Goal: Task Accomplishment & Management: Manage account settings

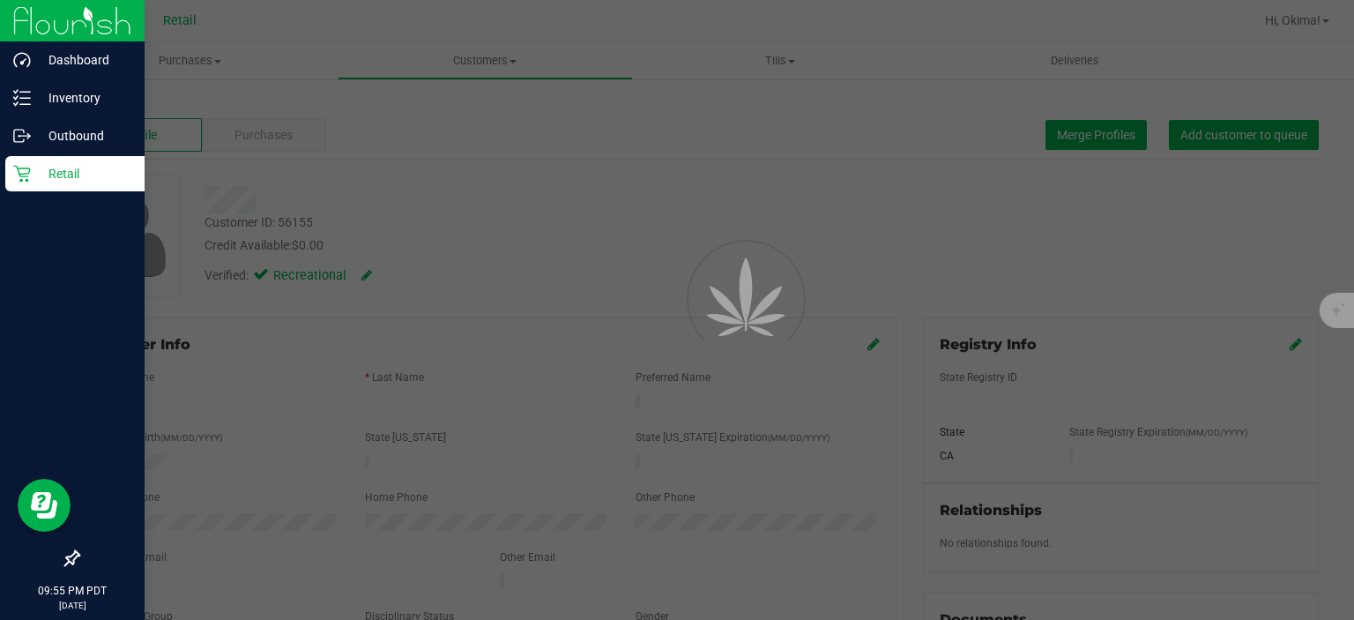
click at [81, 178] on p "Retail" at bounding box center [84, 173] width 106 height 21
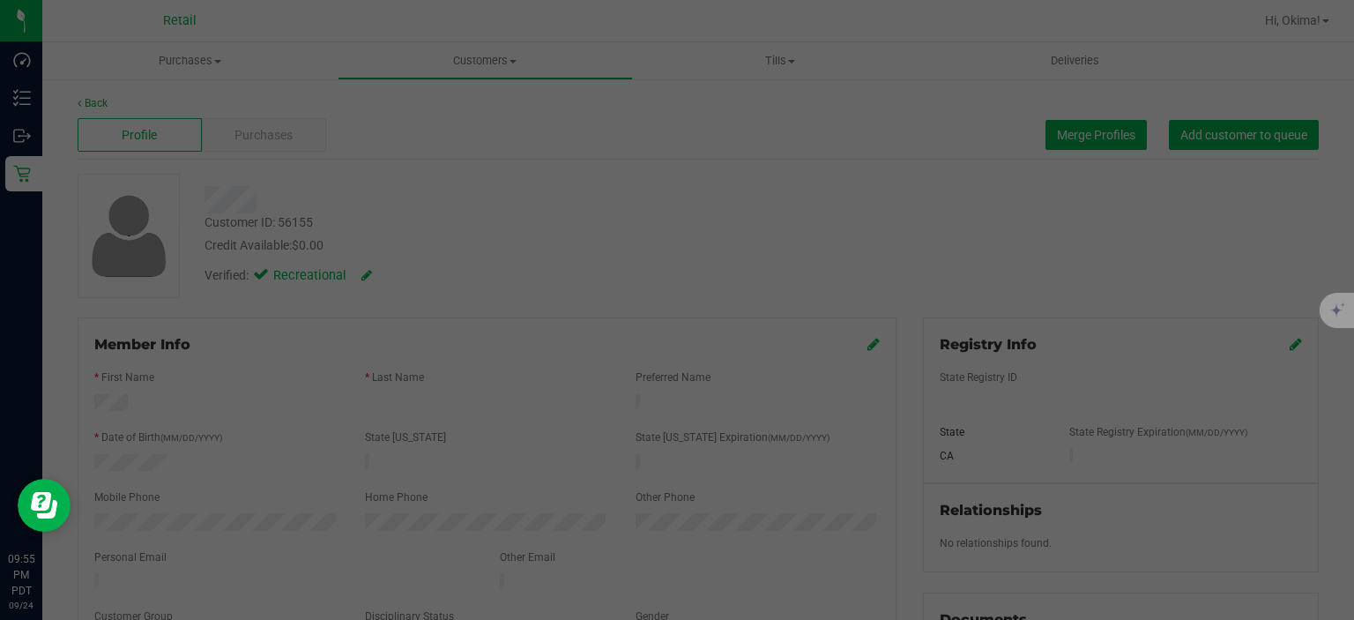
click at [617, 209] on div at bounding box center [677, 310] width 1354 height 620
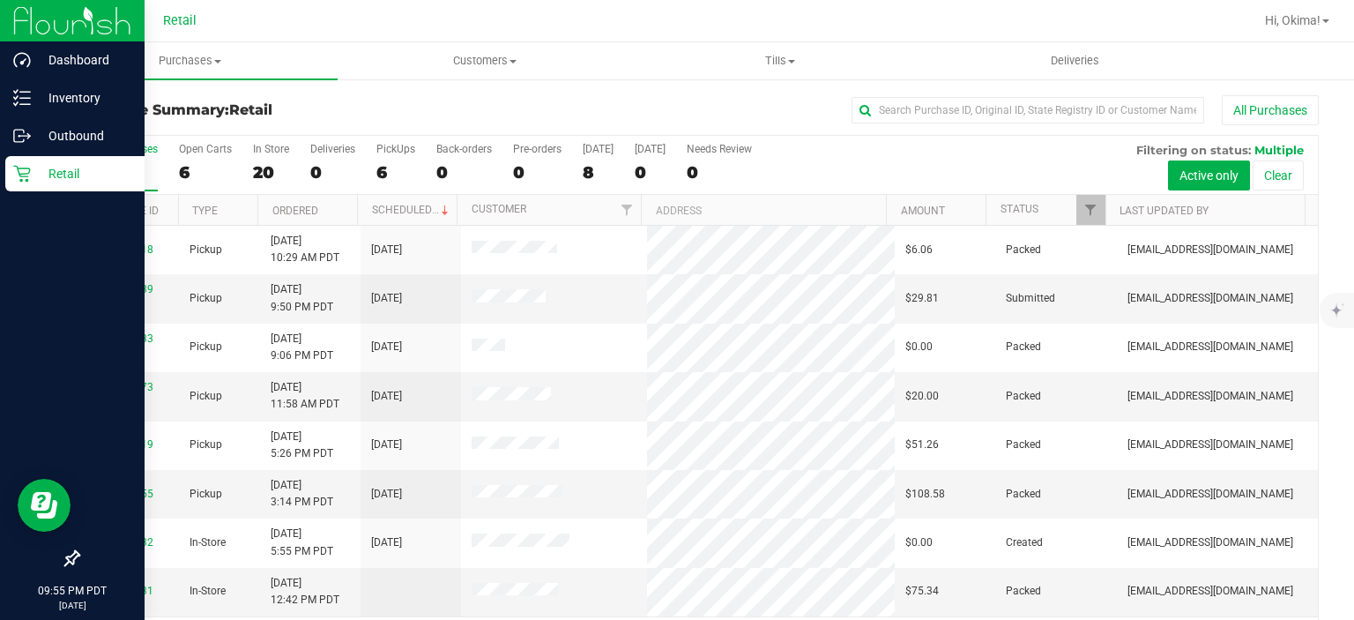
click at [33, 182] on p "Retail" at bounding box center [84, 173] width 106 height 21
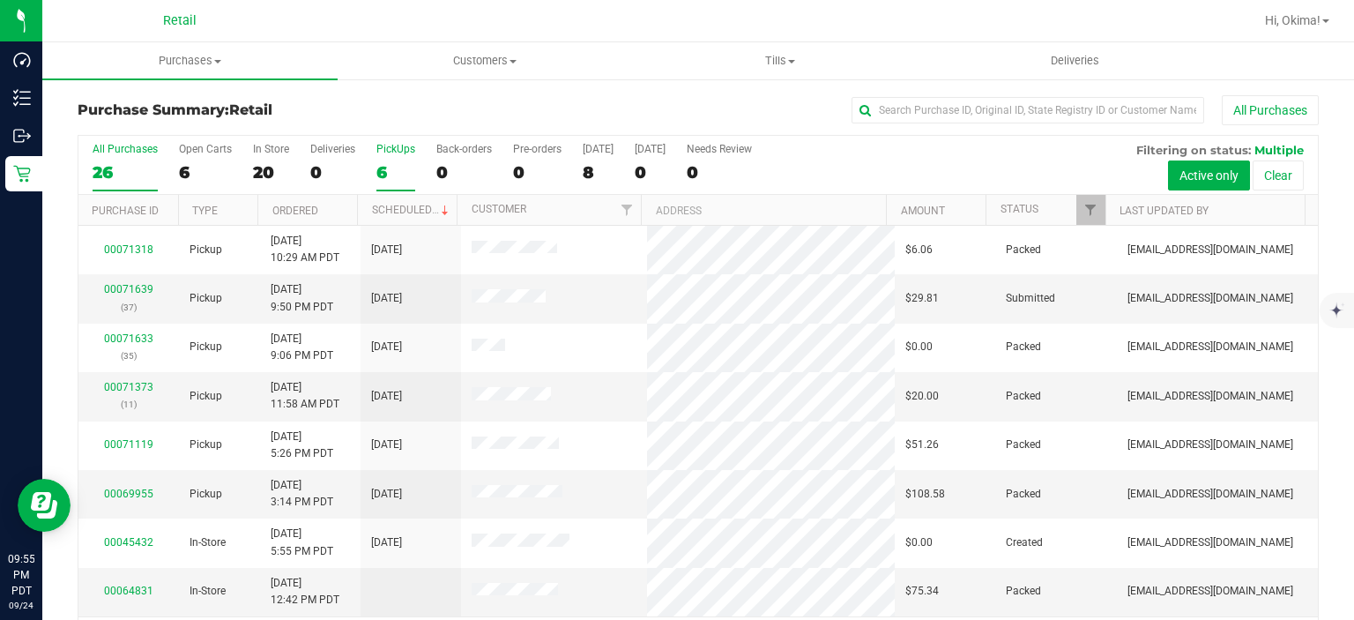
click at [394, 169] on div "6" at bounding box center [395, 172] width 39 height 20
click at [0, 0] on input "PickUps 6" at bounding box center [0, 0] width 0 height 0
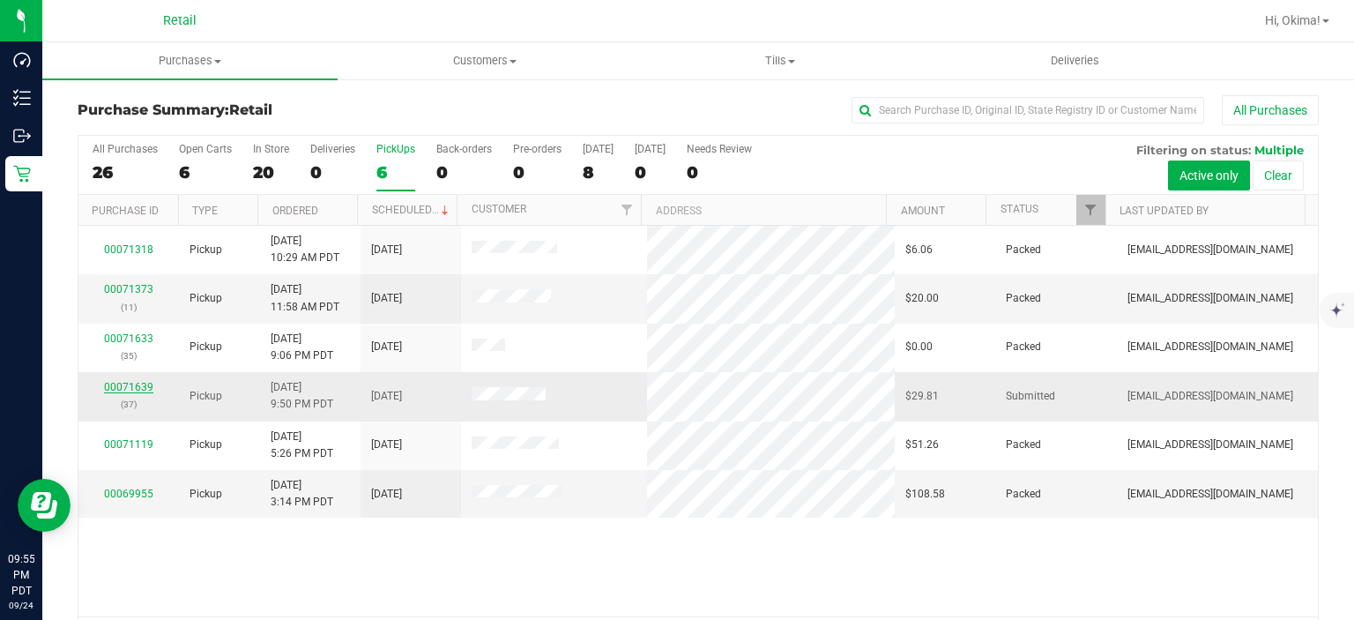
click at [129, 384] on link "00071639" at bounding box center [128, 387] width 49 height 12
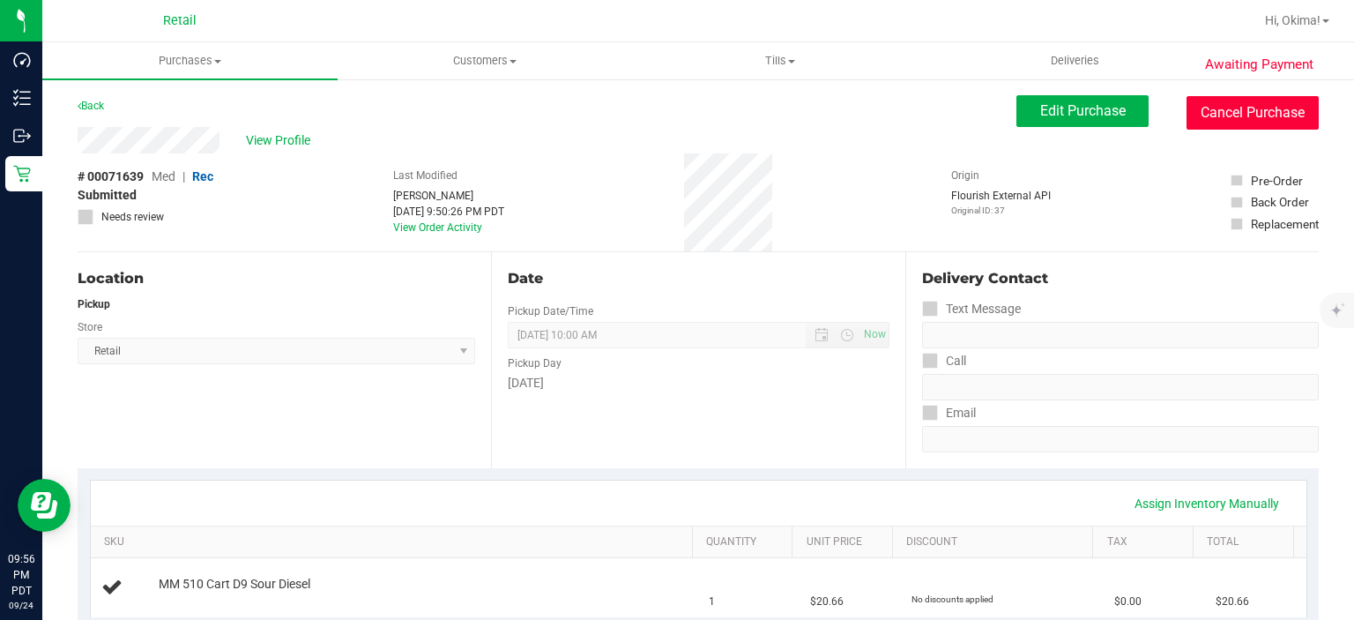
click at [1238, 106] on button "Cancel Purchase" at bounding box center [1253, 112] width 132 height 33
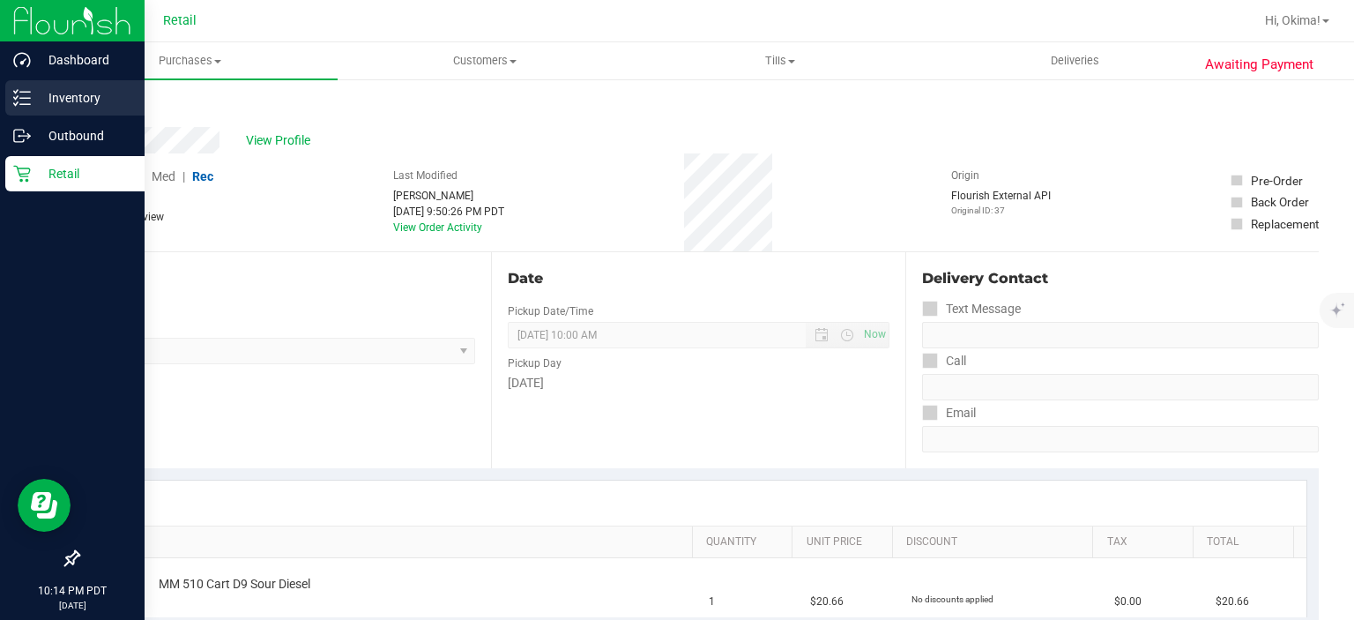
click at [15, 91] on icon at bounding box center [22, 98] width 18 height 18
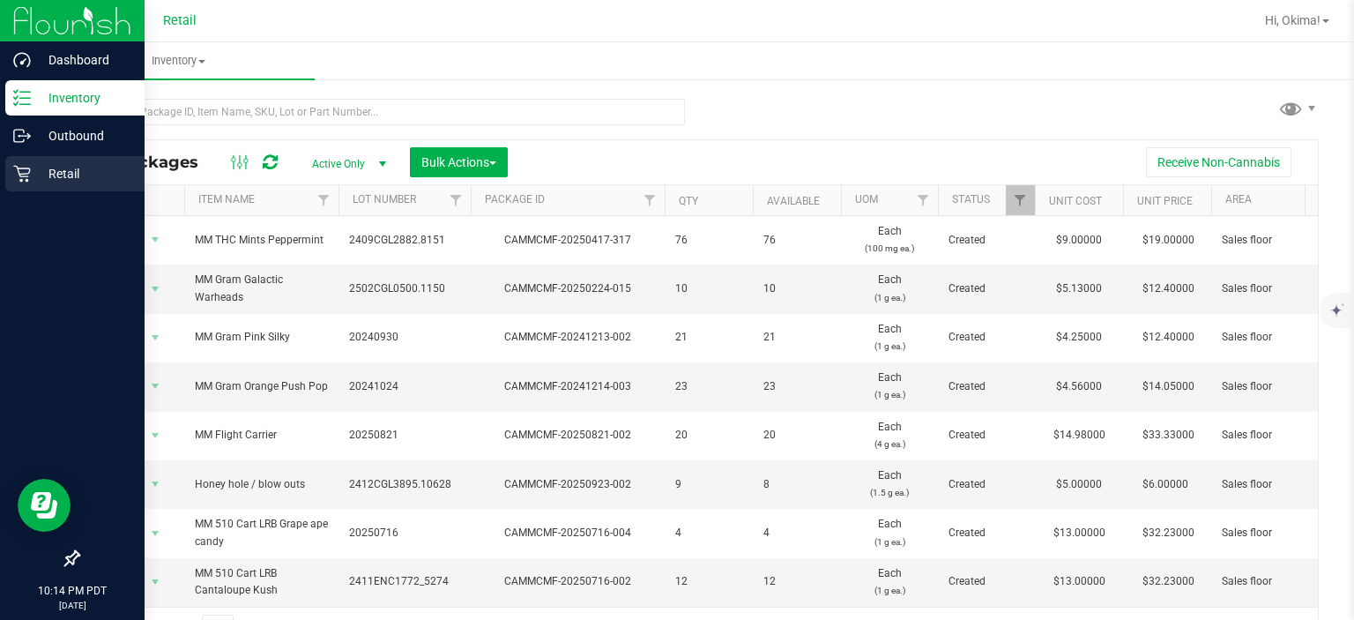
click at [79, 176] on p "Retail" at bounding box center [84, 173] width 106 height 21
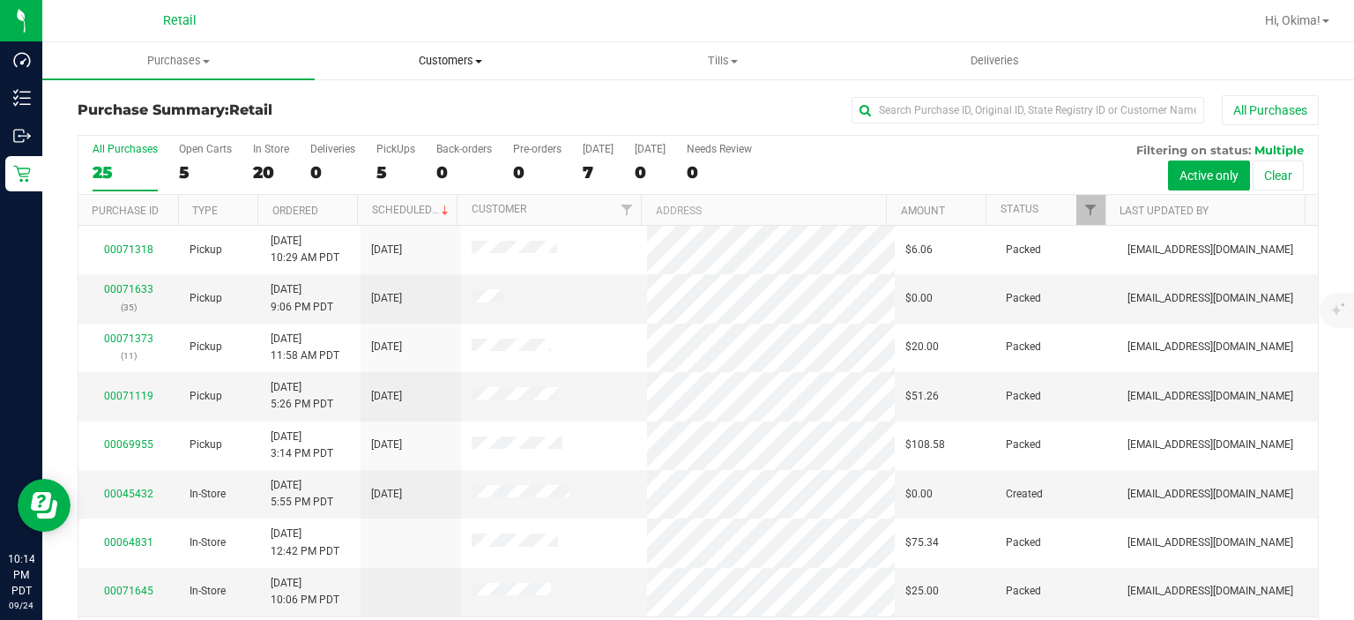
click at [474, 63] on span "Customers" at bounding box center [451, 61] width 271 height 16
click at [392, 106] on span "All customers" at bounding box center [378, 106] width 127 height 15
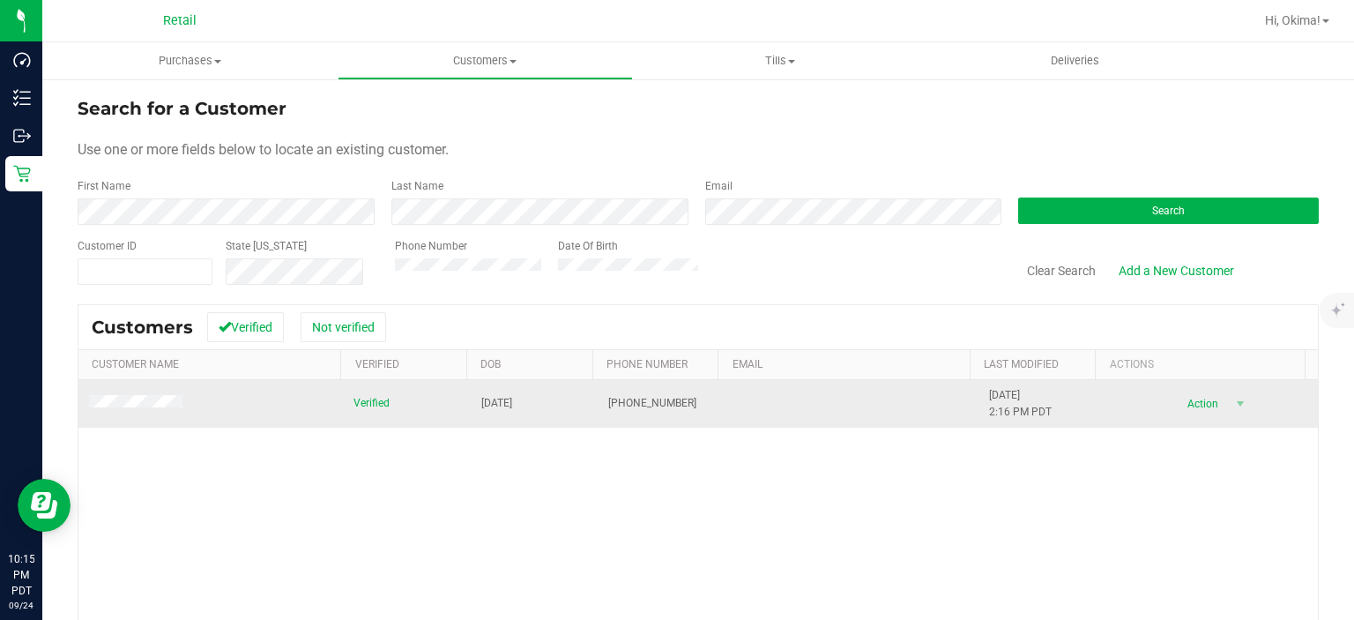
click at [1193, 402] on span "Action" at bounding box center [1200, 403] width 57 height 25
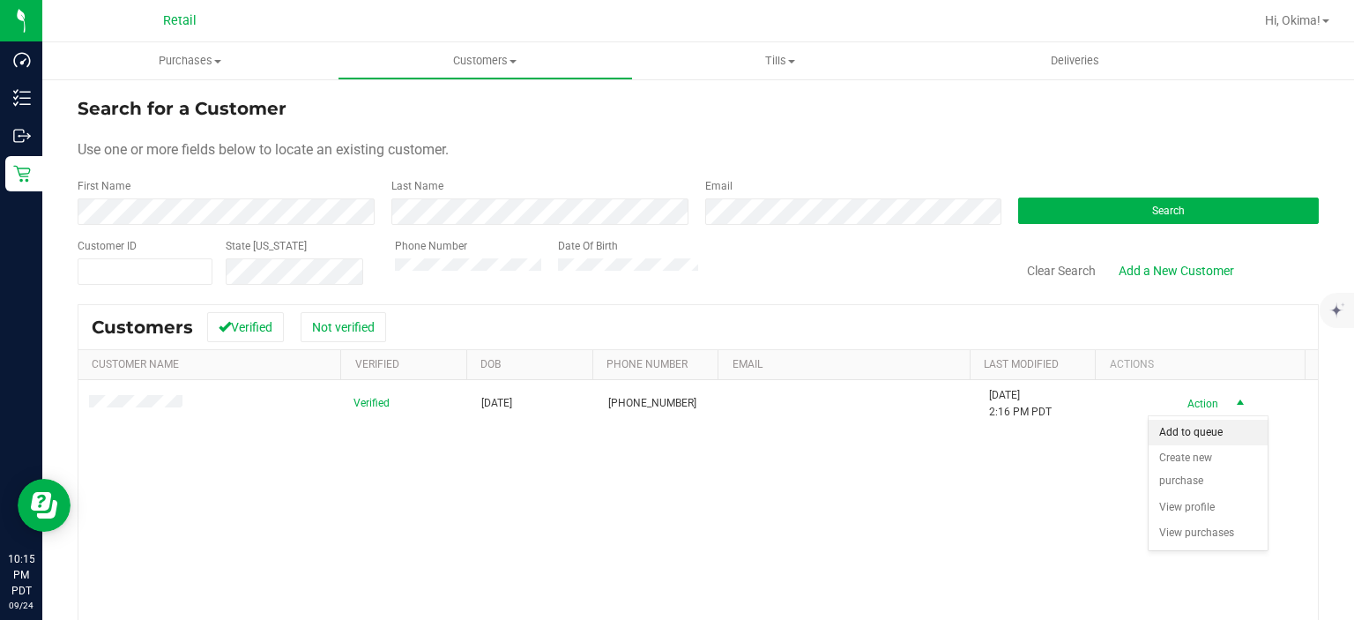
click at [1192, 429] on li "Add to queue" at bounding box center [1208, 433] width 119 height 26
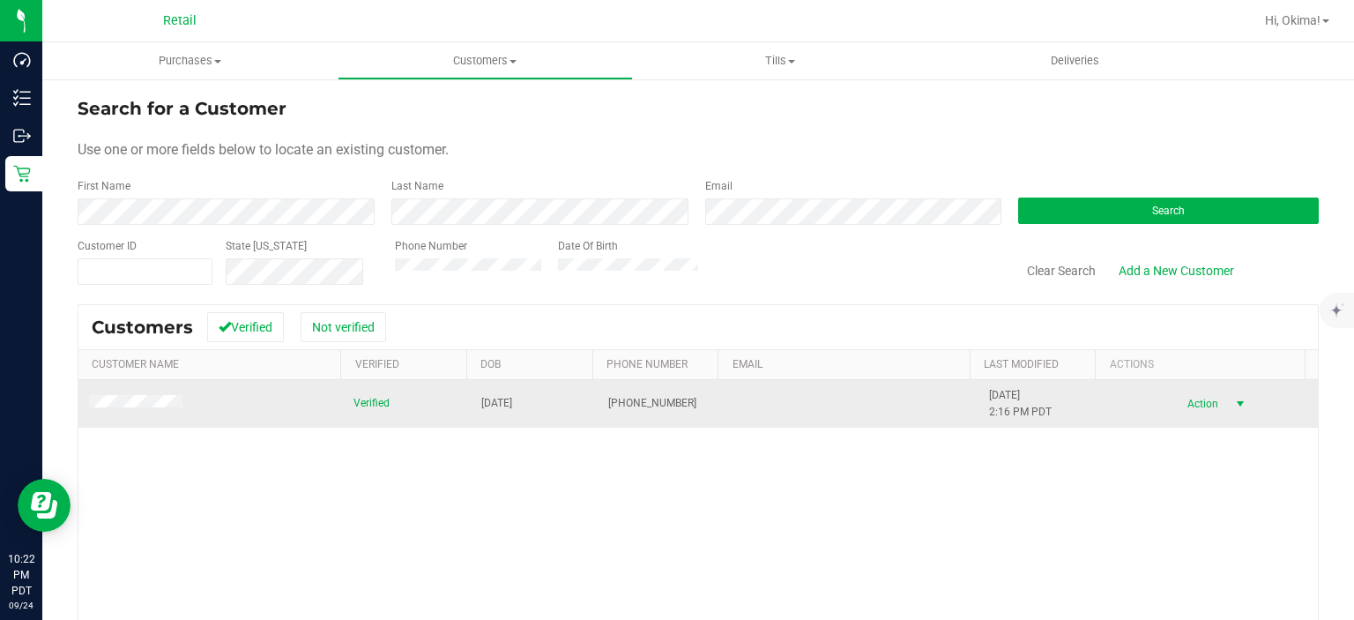
click at [1233, 402] on span "select" at bounding box center [1240, 404] width 14 height 14
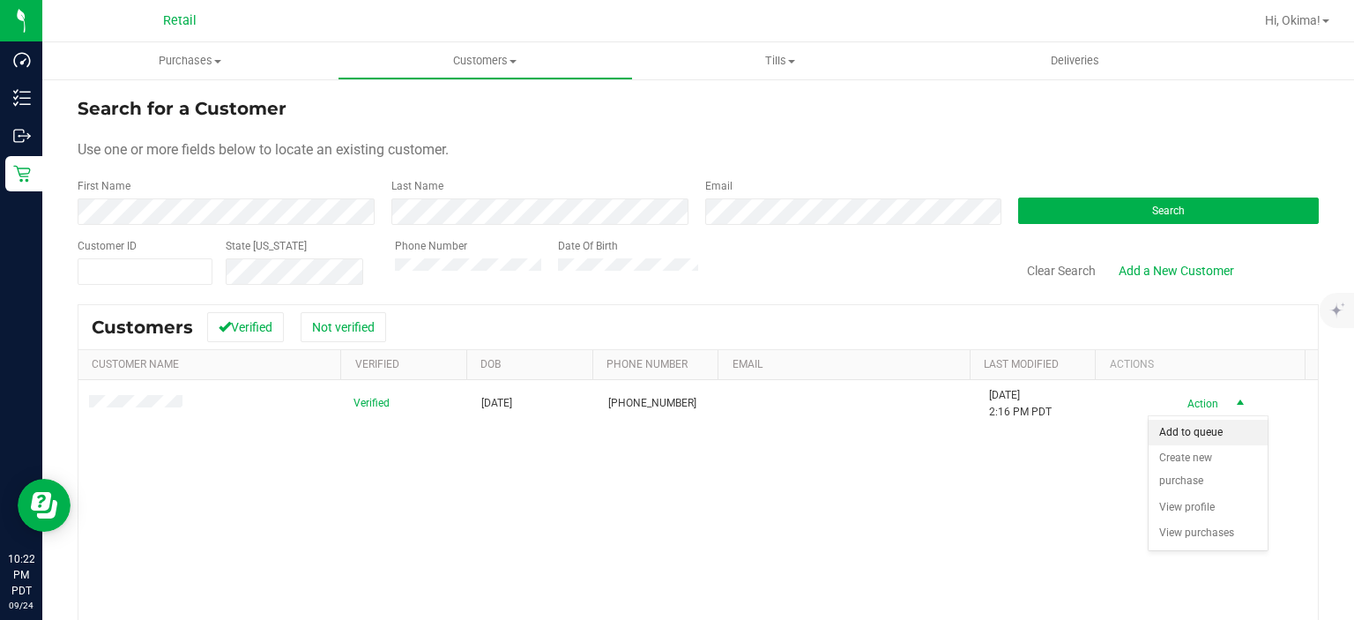
click at [1182, 432] on li "Add to queue" at bounding box center [1208, 433] width 119 height 26
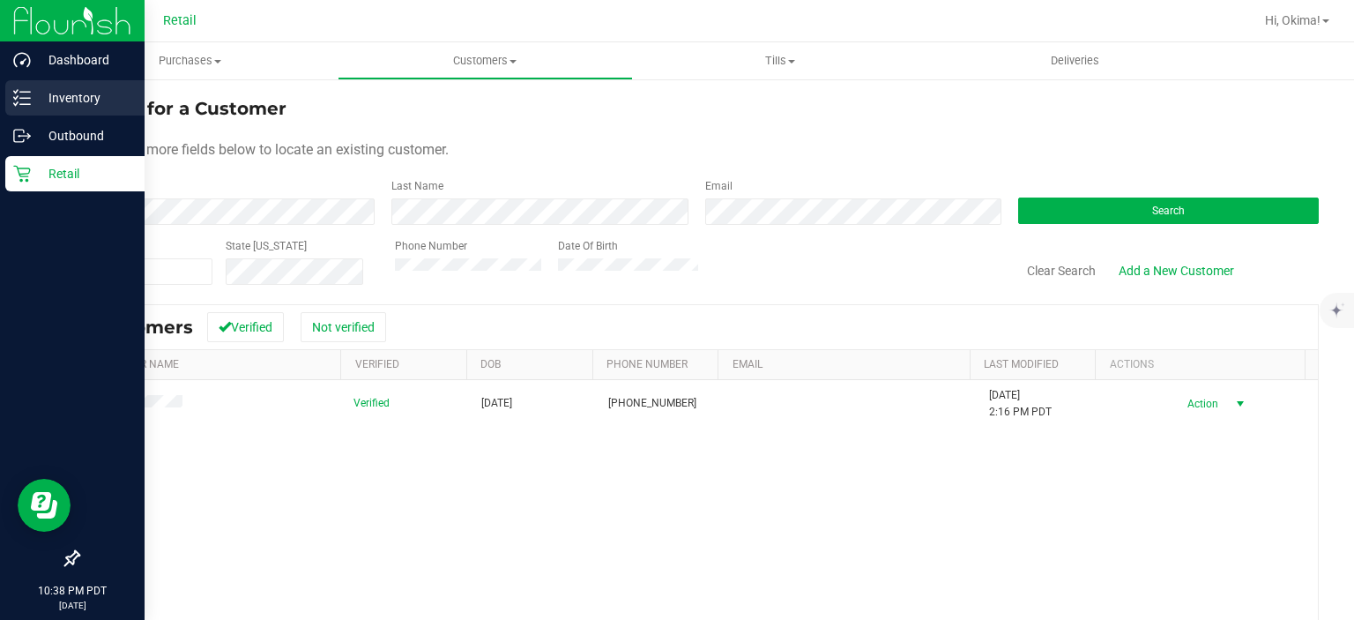
click at [27, 94] on icon at bounding box center [22, 98] width 18 height 18
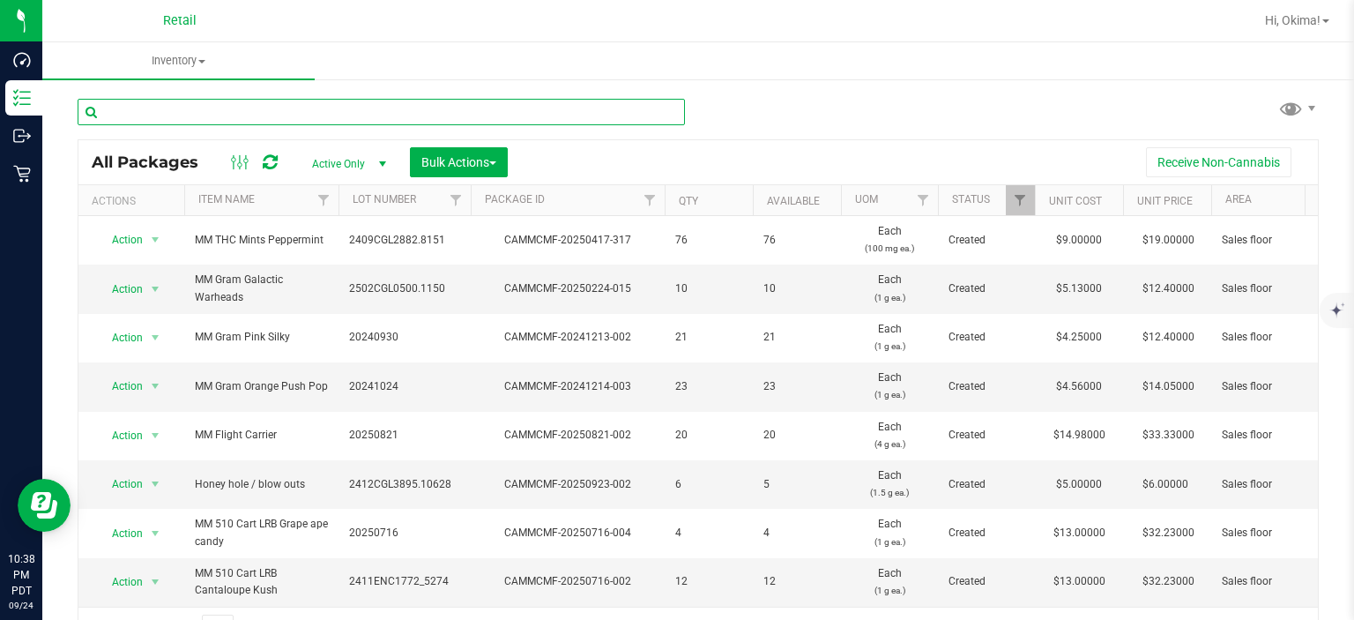
click at [159, 108] on input "text" at bounding box center [381, 112] width 607 height 26
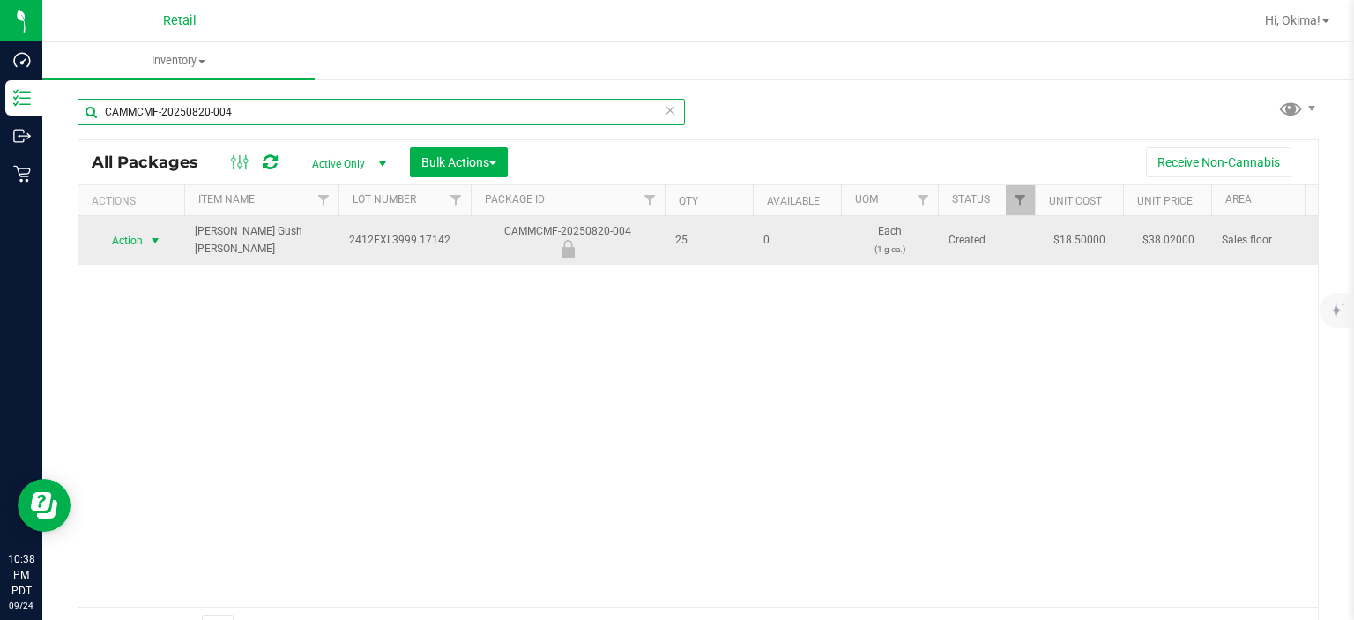
type input "CAMMCMF-20250820-004"
click at [148, 239] on span "select" at bounding box center [155, 241] width 14 height 14
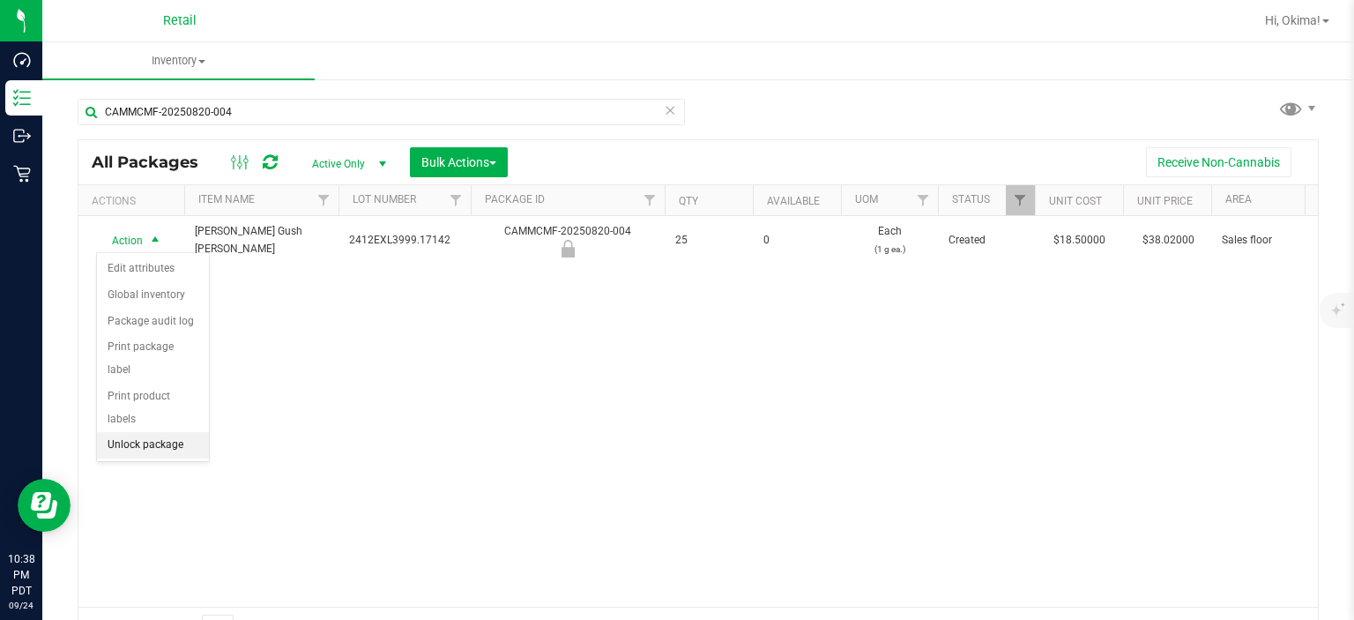
click at [149, 432] on li "Unlock package" at bounding box center [153, 445] width 112 height 26
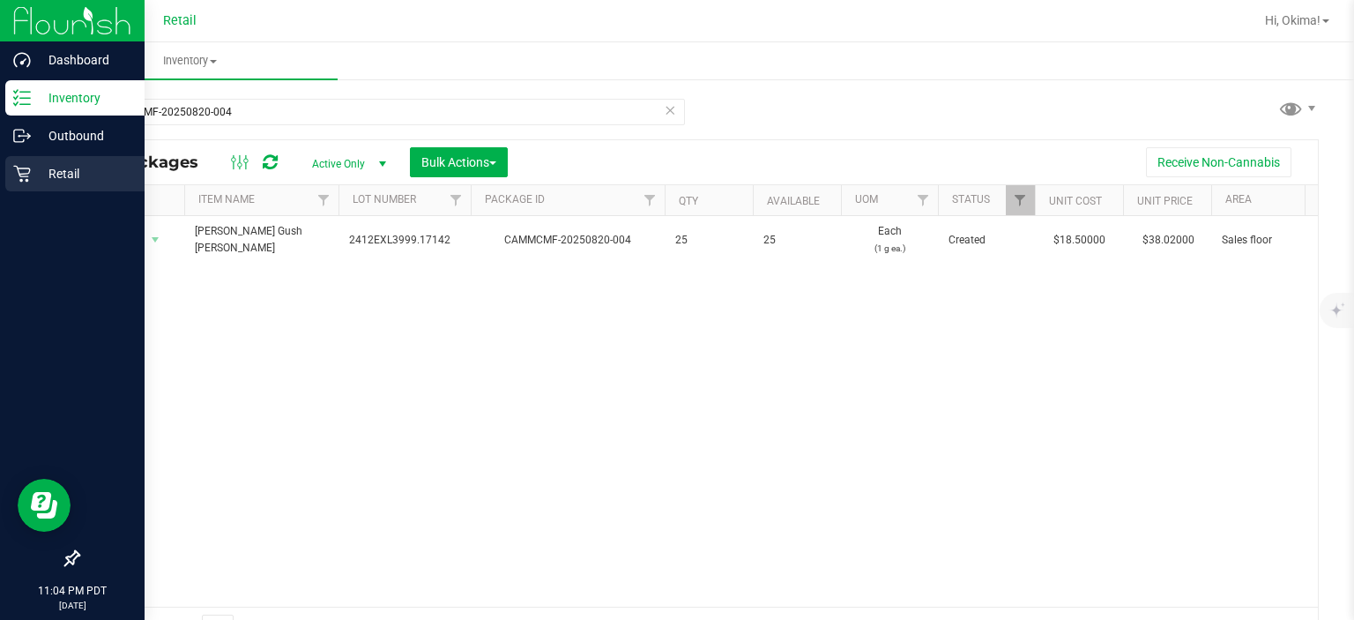
click at [11, 187] on div "Retail" at bounding box center [74, 173] width 139 height 35
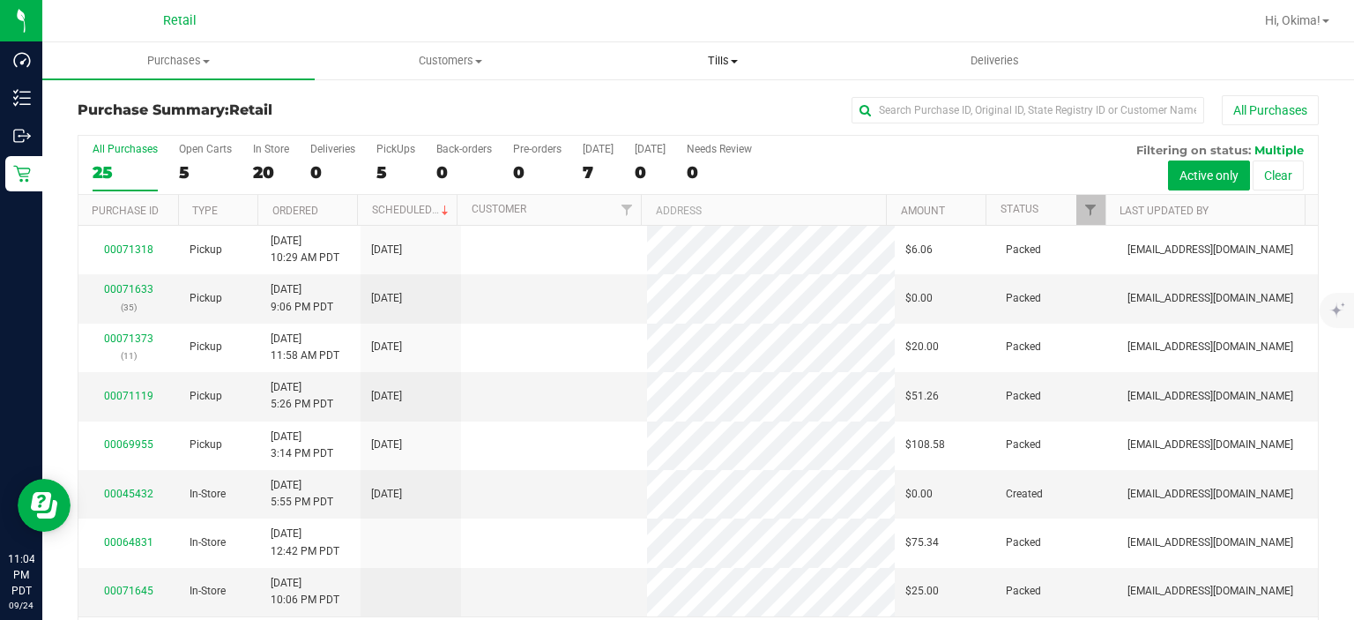
click at [725, 61] on span "Tills" at bounding box center [722, 61] width 271 height 16
click at [627, 104] on span "Manage tills" at bounding box center [645, 106] width 119 height 15
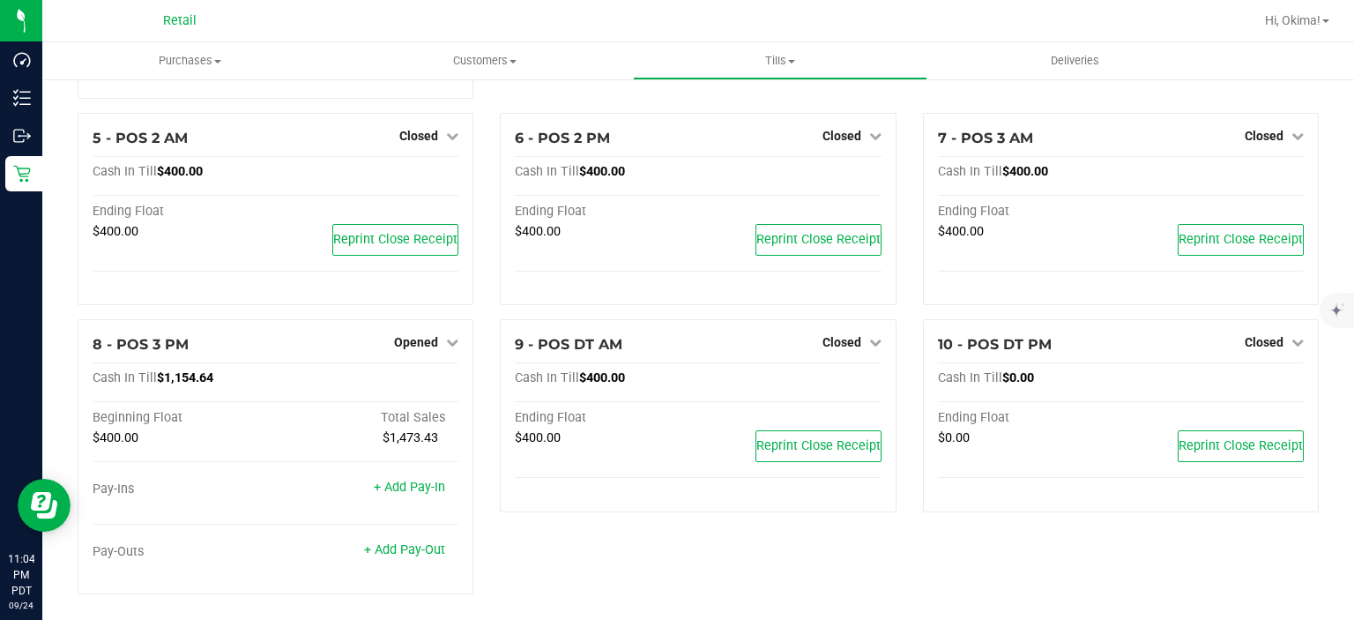
scroll to position [344, 0]
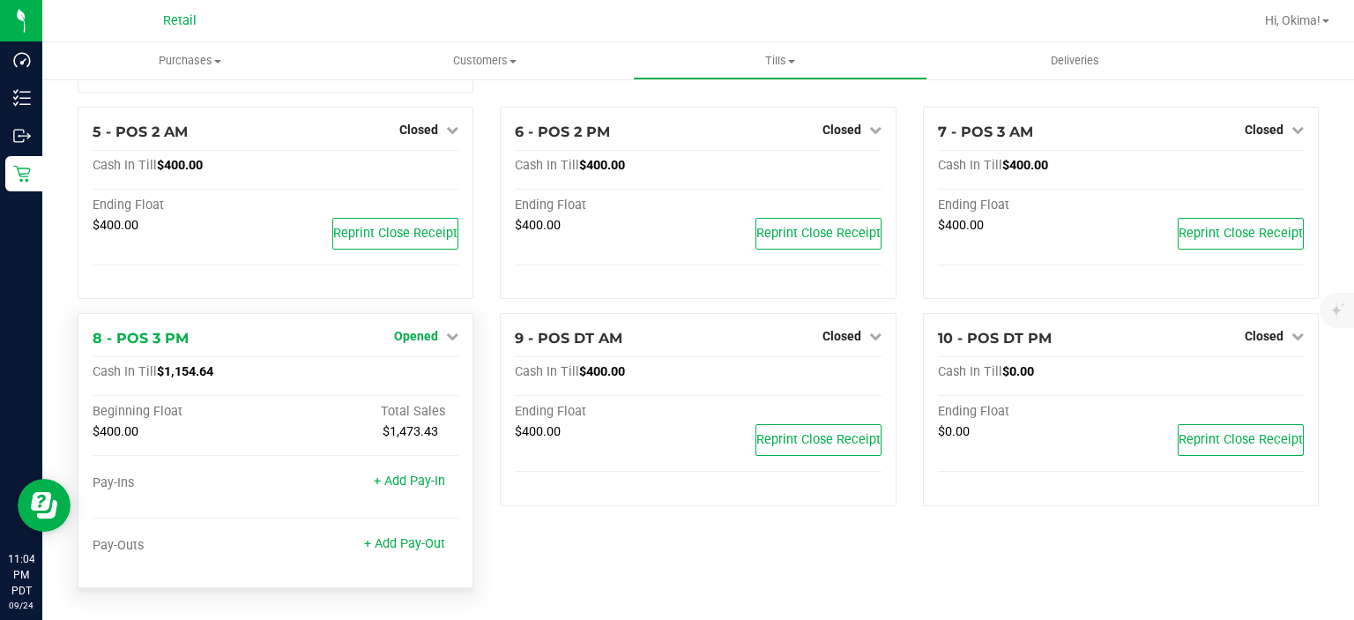
click at [410, 335] on span "Opened" at bounding box center [416, 336] width 44 height 14
click at [439, 372] on link "Close Till" at bounding box center [419, 373] width 48 height 14
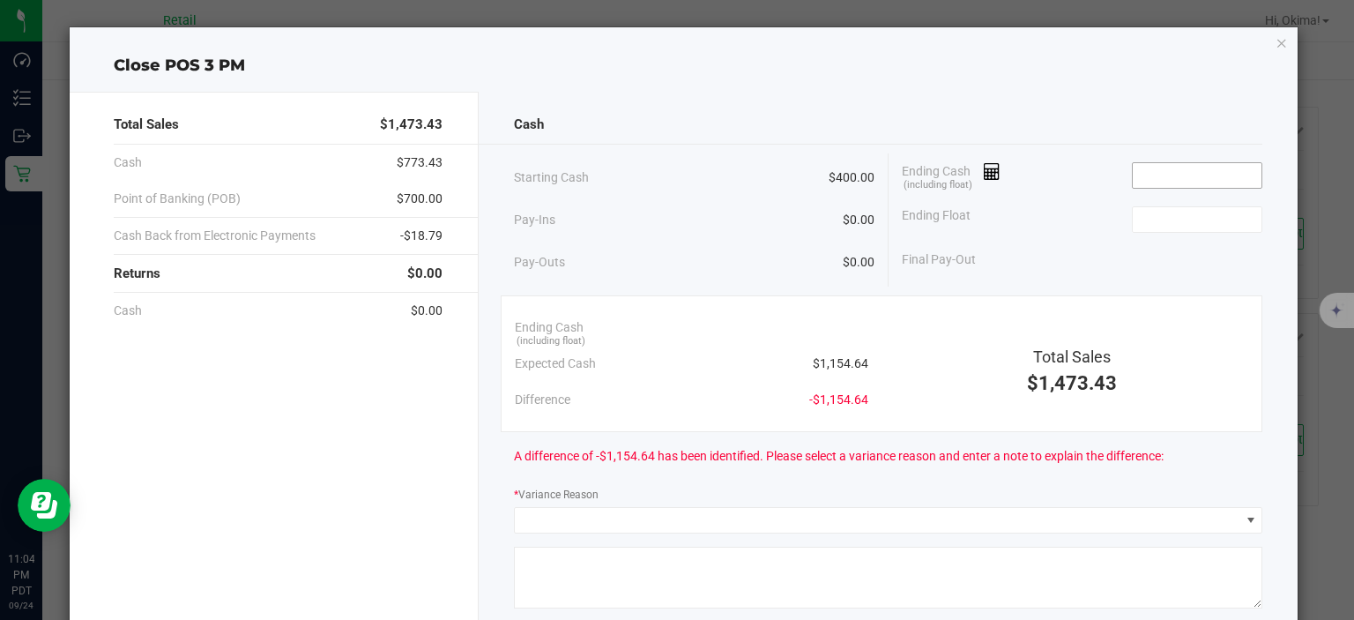
click at [1174, 169] on input at bounding box center [1198, 175] width 130 height 25
click at [1155, 172] on input "$1,153.64" at bounding box center [1198, 175] width 130 height 25
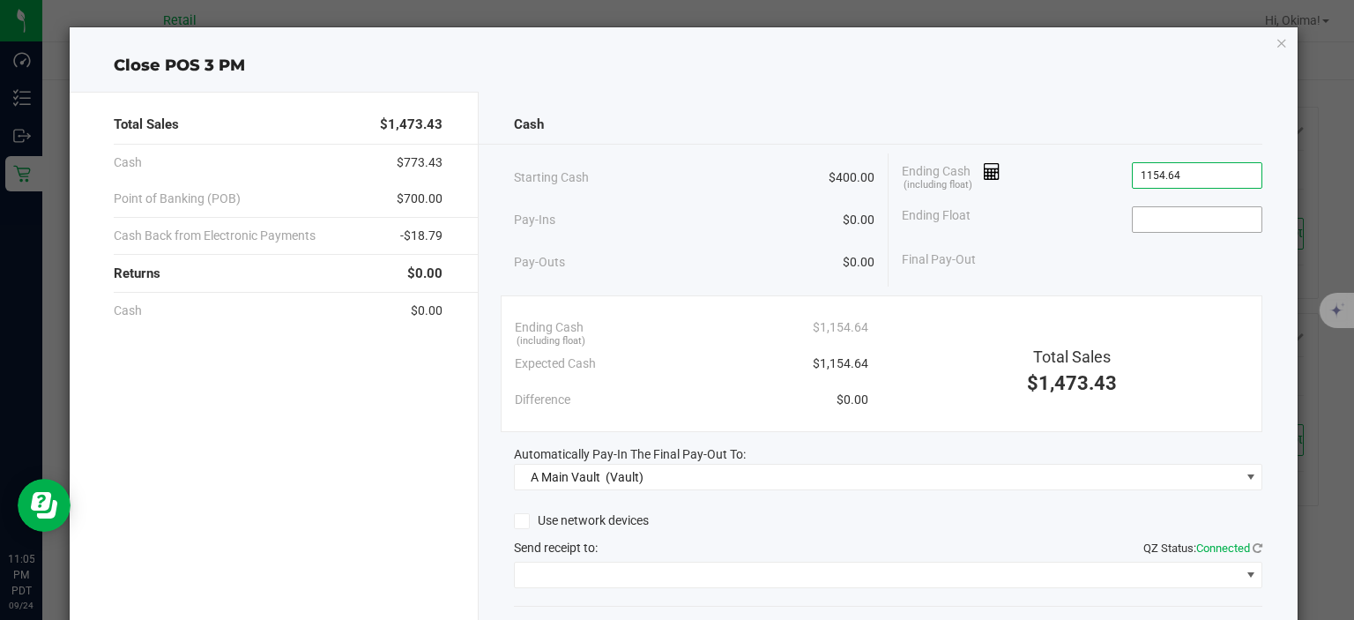
click at [1174, 214] on input at bounding box center [1198, 219] width 130 height 25
type input "$1,154.64"
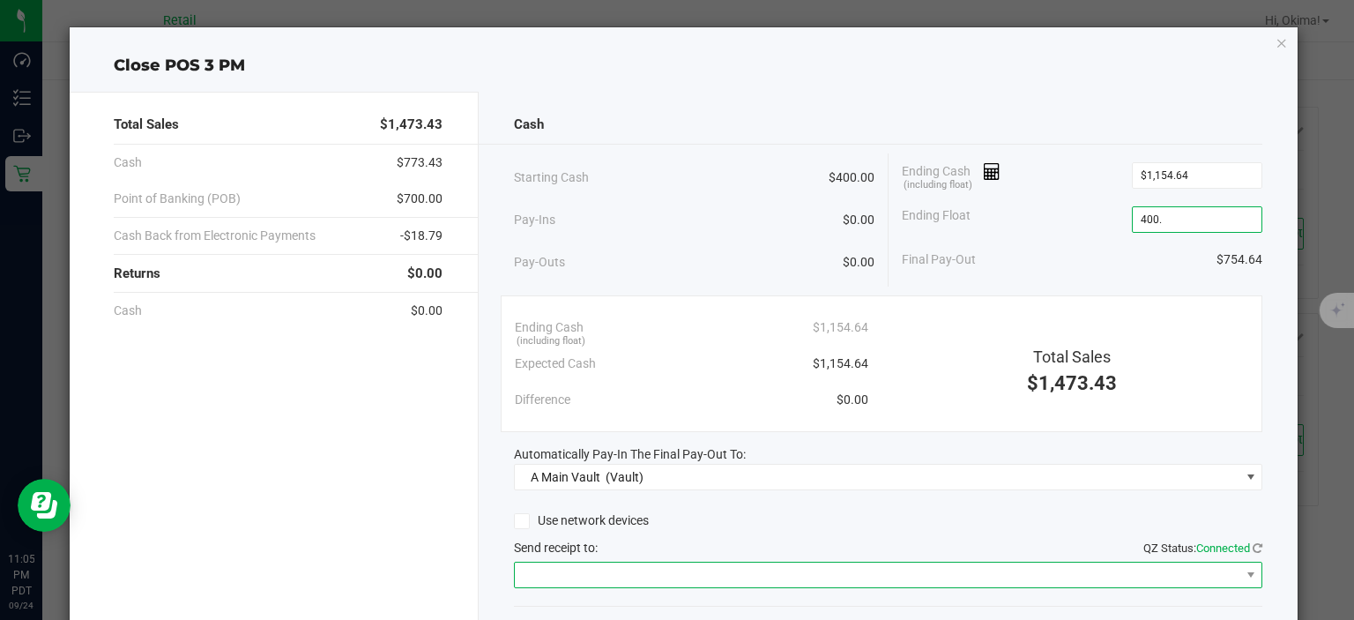
click at [629, 575] on span at bounding box center [877, 574] width 725 height 25
type input "$400.00"
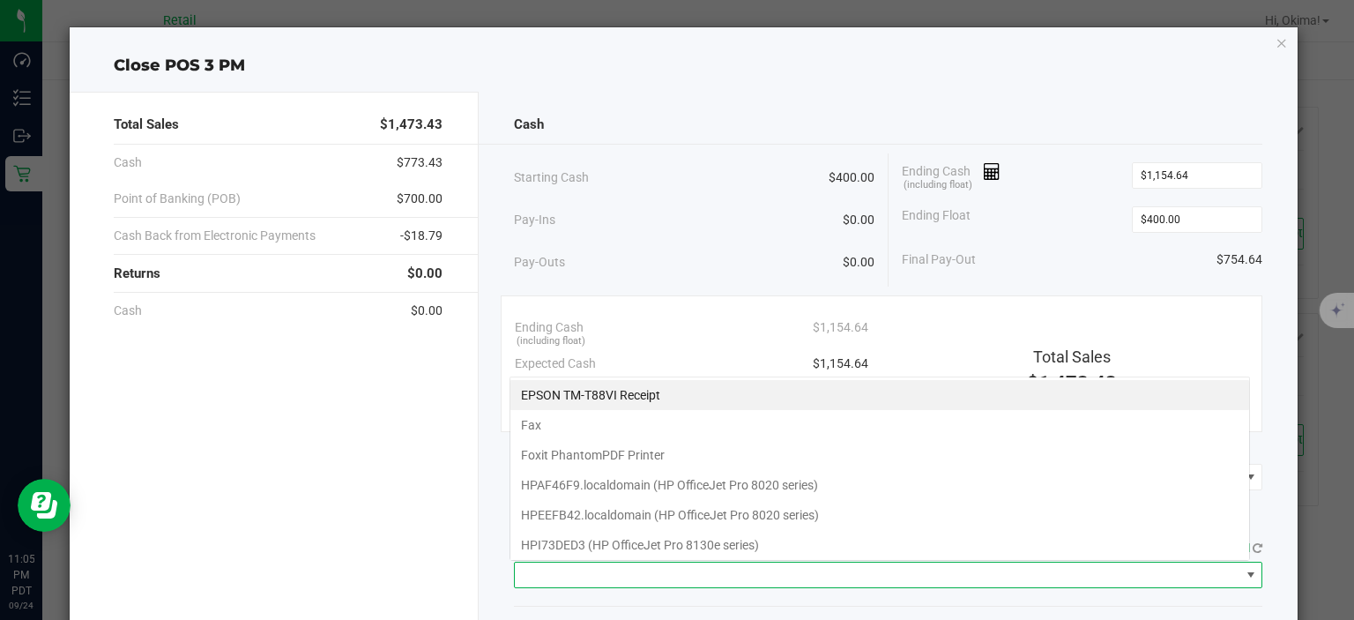
scroll to position [26, 740]
click at [561, 394] on Receipt "EPSON TM-T88VI Receipt" at bounding box center [879, 395] width 739 height 30
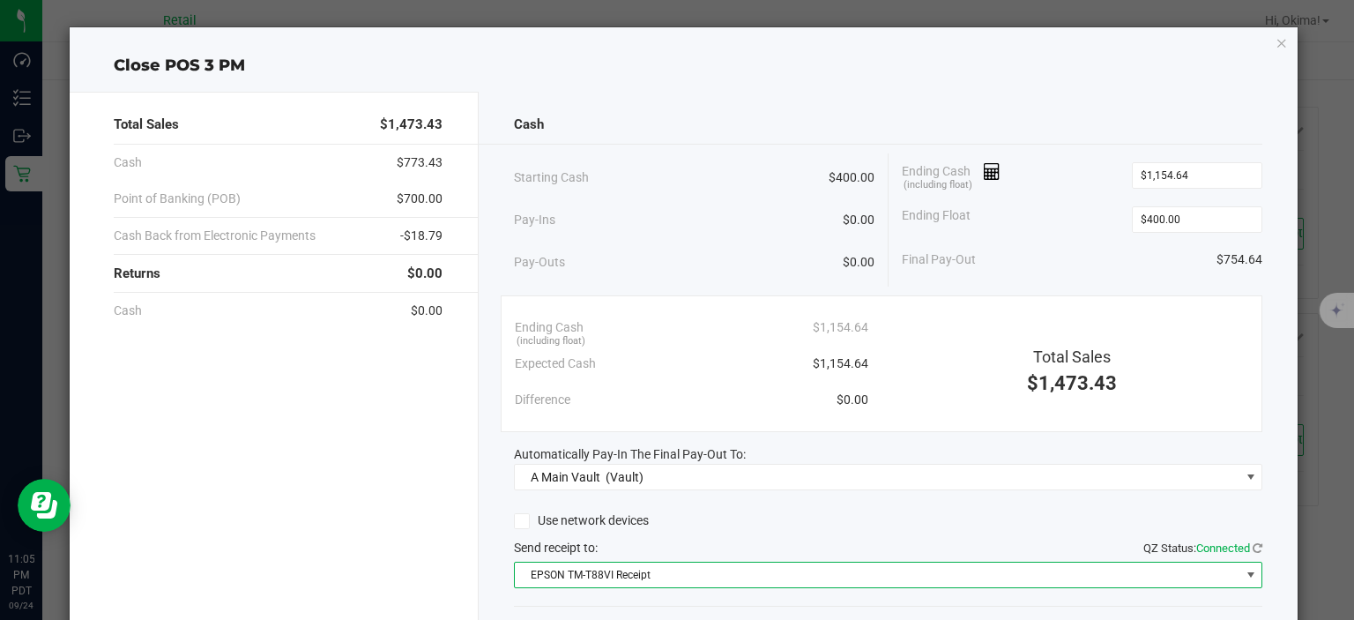
scroll to position [109, 0]
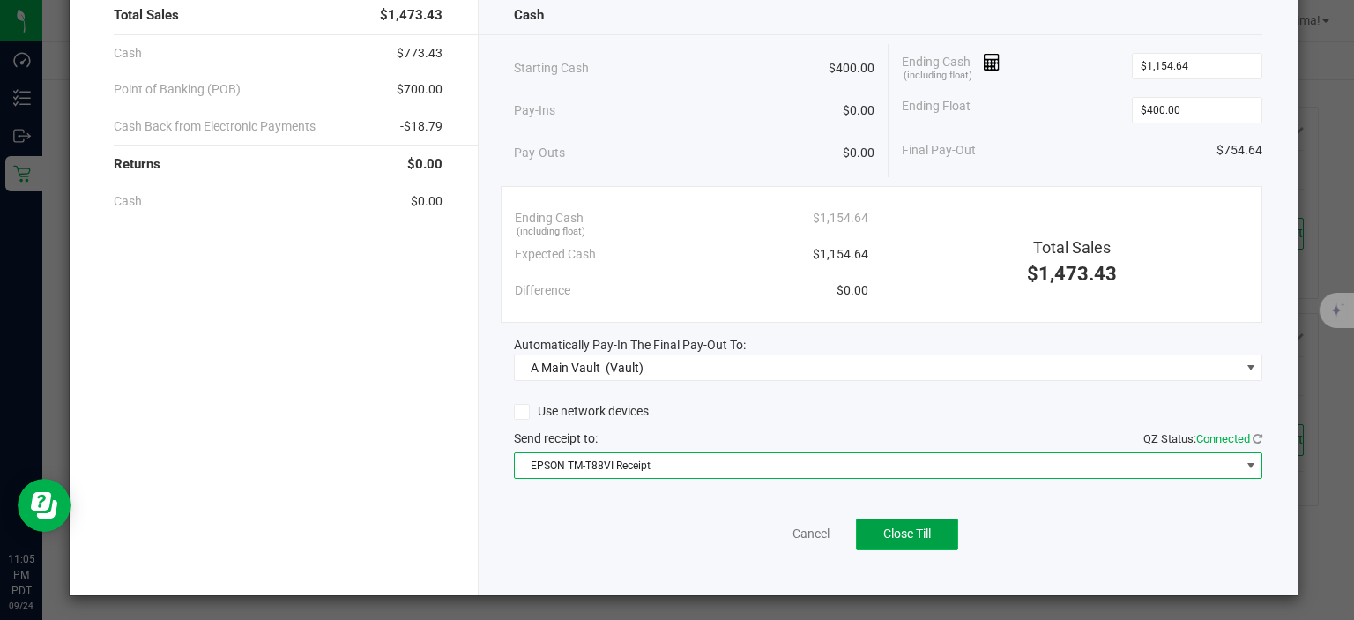
click at [909, 539] on span "Close Till" at bounding box center [907, 533] width 48 height 14
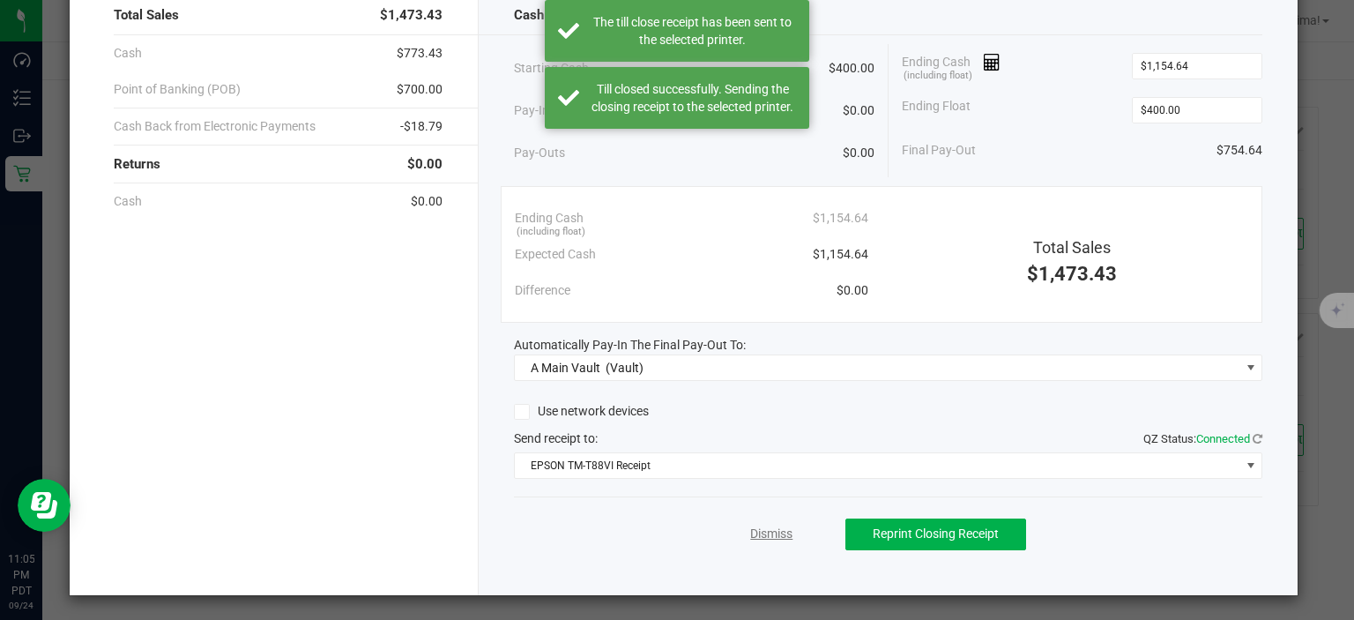
click at [758, 531] on link "Dismiss" at bounding box center [771, 533] width 42 height 19
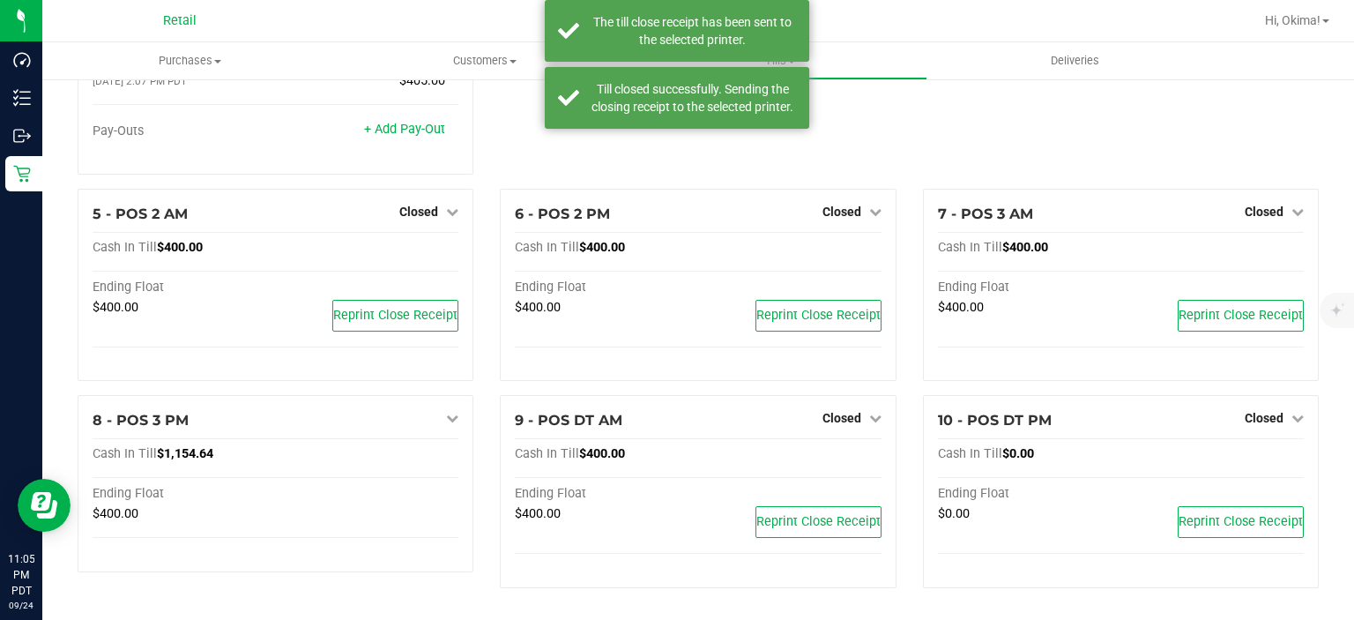
scroll to position [261, 0]
click at [1283, 20] on span "Hi, Okima!" at bounding box center [1293, 20] width 56 height 14
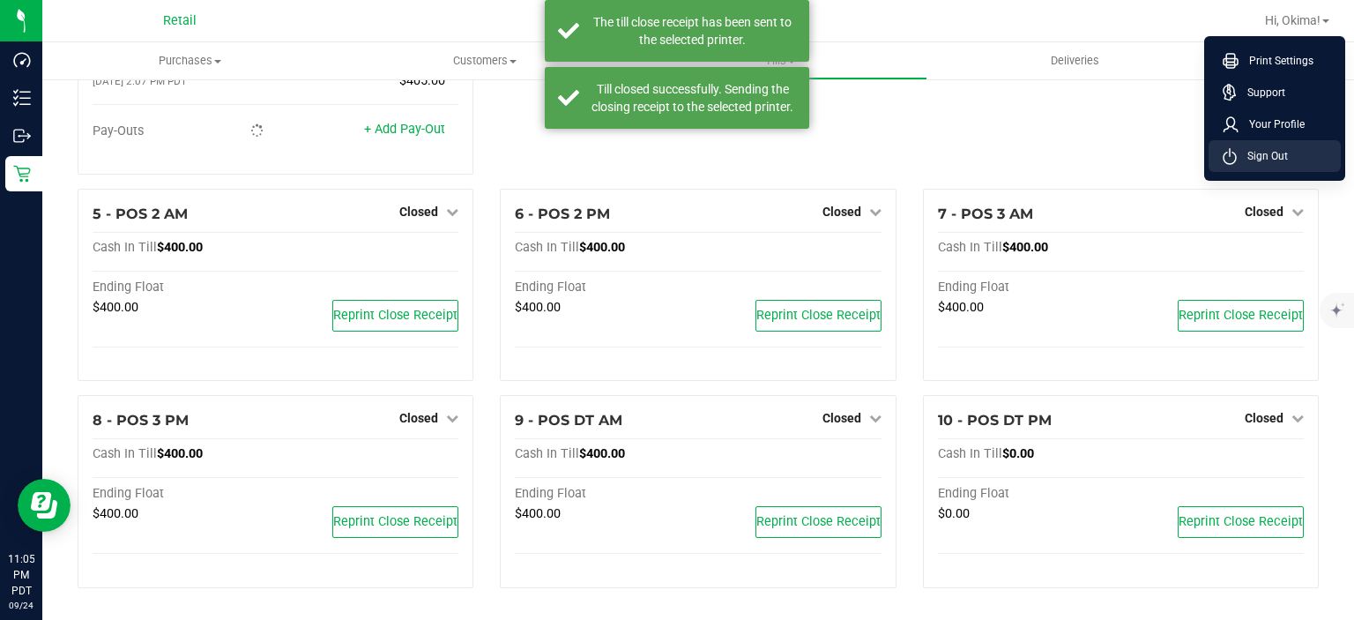
click at [1262, 168] on li "Sign Out" at bounding box center [1275, 156] width 132 height 32
